Goal: Task Accomplishment & Management: Manage account settings

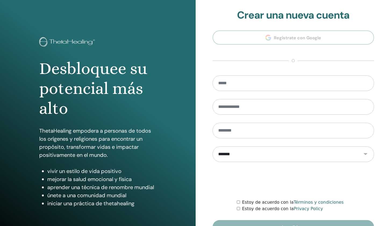
click at [323, 37] on section "**********" at bounding box center [294, 121] width 162 height 225
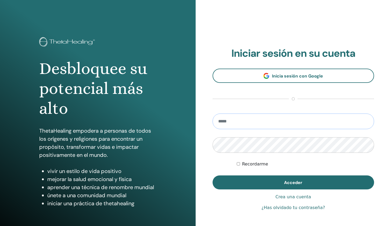
type input "**********"
click at [293, 182] on button "Acceder" at bounding box center [294, 182] width 162 height 14
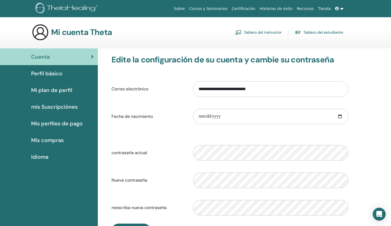
click at [269, 34] on link "Tablero del instructor" at bounding box center [258, 32] width 46 height 9
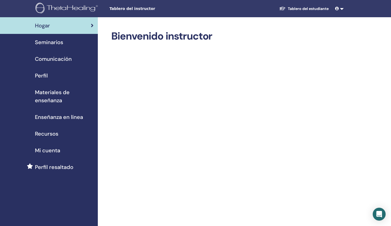
scroll to position [10, 0]
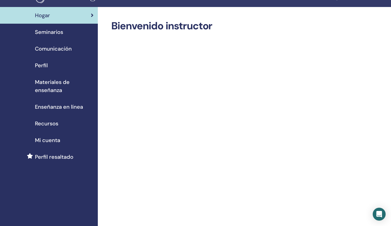
click at [57, 86] on span "Materiales de enseñanza" at bounding box center [64, 86] width 59 height 16
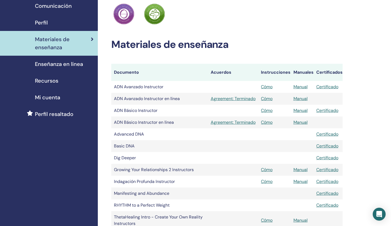
scroll to position [13, 0]
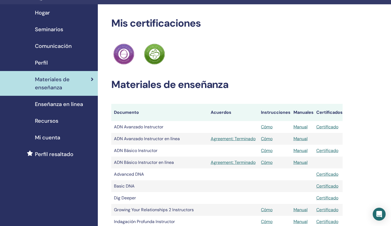
click at [53, 30] on span "Seminarios" at bounding box center [49, 29] width 28 height 8
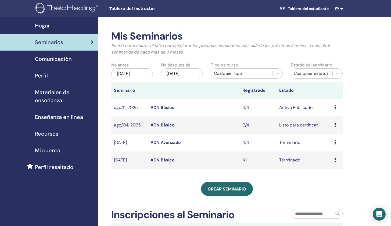
click at [334, 107] on td "Avance Editar asistentes Cancelar" at bounding box center [337, 107] width 11 height 17
click at [334, 107] on icon at bounding box center [335, 107] width 2 height 4
click at [264, 100] on td "4/4" at bounding box center [258, 107] width 37 height 17
click at [165, 106] on link "ADN Básico" at bounding box center [162, 108] width 24 height 6
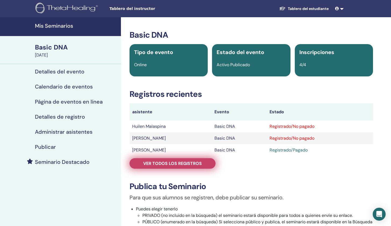
click at [200, 164] on span "Ver todos los registros" at bounding box center [172, 163] width 59 height 6
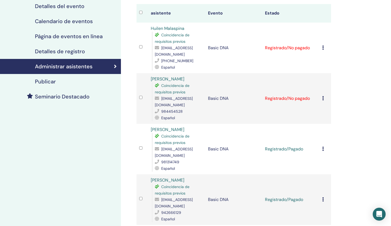
scroll to position [66, 0]
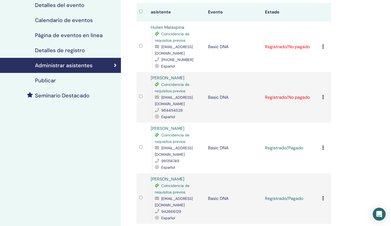
click at [322, 46] on td "Cancelar registro No autocertificar Marcar como pagado Marcar como no pagado Ma…" at bounding box center [325, 46] width 12 height 51
click at [323, 46] on icon at bounding box center [323, 46] width 2 height 4
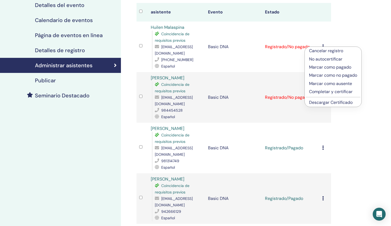
click at [345, 67] on p "Marcar como pagado" at bounding box center [333, 67] width 48 height 6
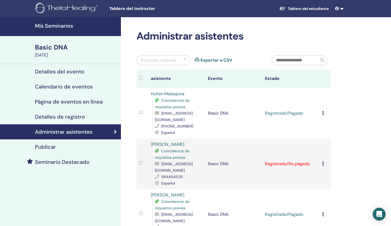
scroll to position [66, 0]
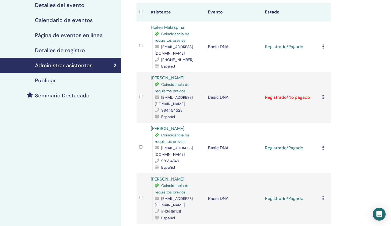
click at [323, 95] on icon at bounding box center [323, 97] width 2 height 4
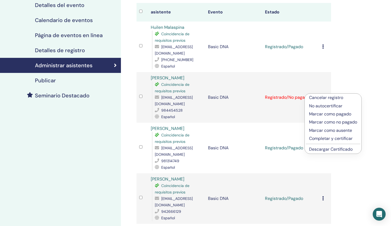
click at [342, 115] on p "Marcar como pagado" at bounding box center [333, 114] width 48 height 6
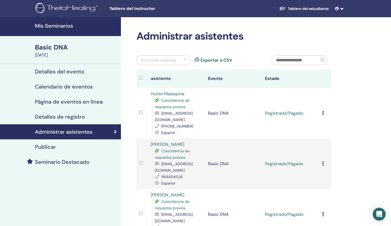
scroll to position [66, 0]
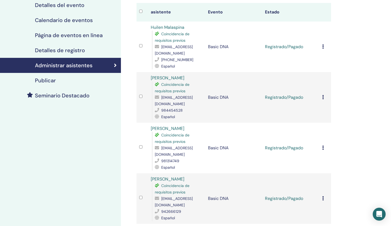
click at [323, 47] on icon at bounding box center [323, 46] width 2 height 4
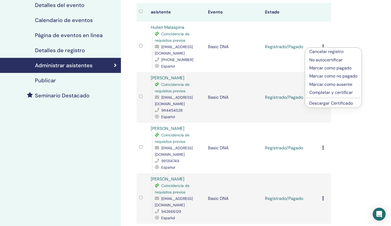
click at [338, 92] on p "Completar y certificar" at bounding box center [333, 92] width 48 height 6
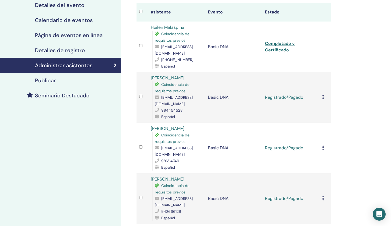
scroll to position [66, 0]
click at [322, 95] on td "Cancelar registro No autocertificar Marcar como pagado Marcar como no pagado Ma…" at bounding box center [325, 97] width 12 height 51
click at [323, 95] on icon at bounding box center [323, 97] width 2 height 4
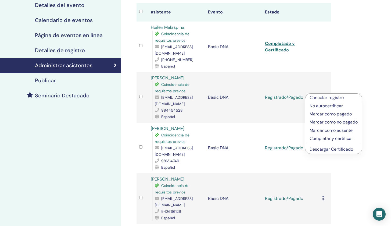
click at [332, 138] on p "Completar y certificar" at bounding box center [334, 138] width 48 height 6
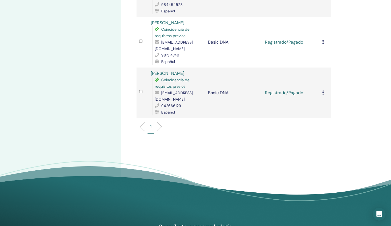
scroll to position [121, 0]
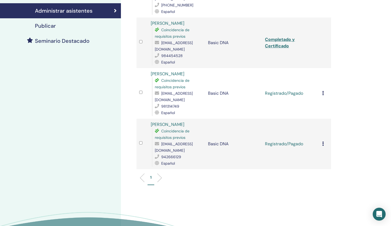
click at [321, 87] on td "Cancelar registro No autocertificar Marcar como pagado Marcar como no pagado Ma…" at bounding box center [325, 93] width 12 height 51
click at [323, 91] on icon at bounding box center [323, 93] width 2 height 4
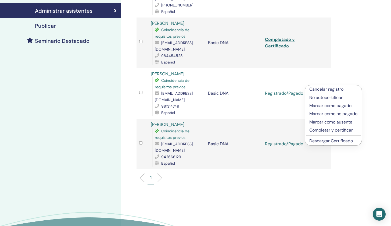
click at [333, 130] on p "Completar y certificar" at bounding box center [333, 130] width 48 height 6
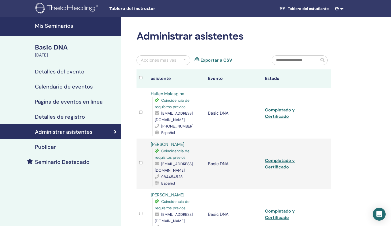
scroll to position [121, 0]
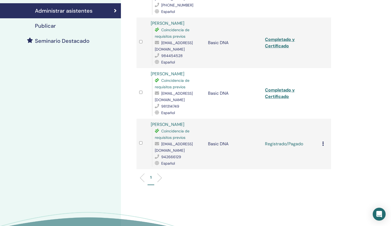
click at [323, 141] on icon at bounding box center [323, 143] width 2 height 4
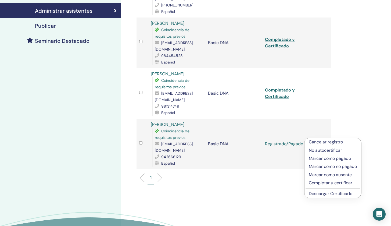
scroll to position [177, 0]
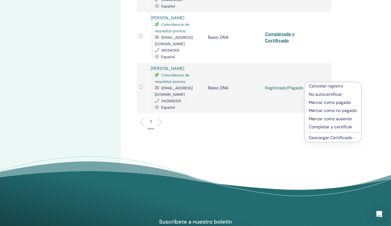
click at [336, 126] on p "Completar y certificar" at bounding box center [333, 127] width 48 height 6
